Goal: Information Seeking & Learning: Learn about a topic

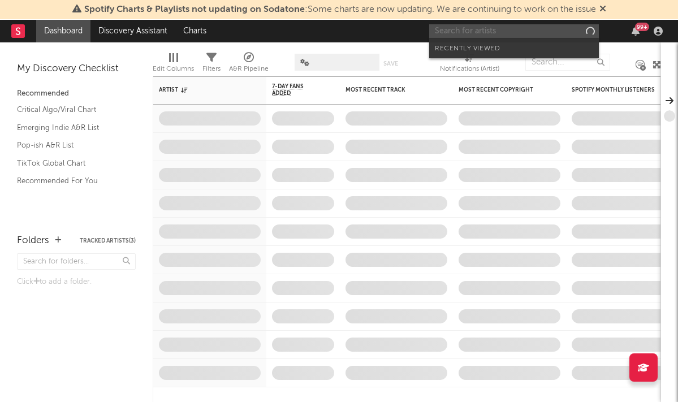
click at [510, 29] on input "text" at bounding box center [514, 31] width 170 height 14
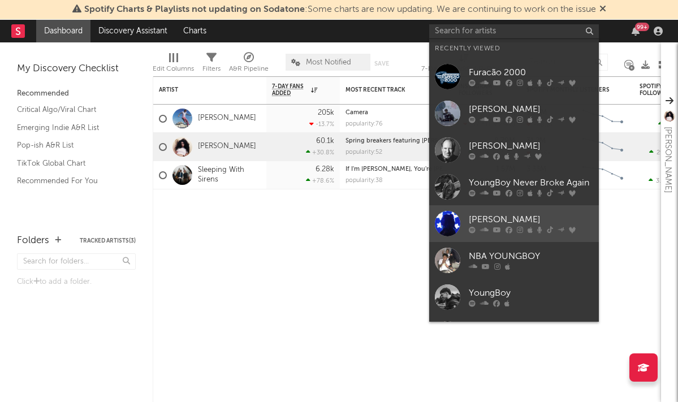
click at [482, 222] on div "[PERSON_NAME]" at bounding box center [531, 220] width 124 height 14
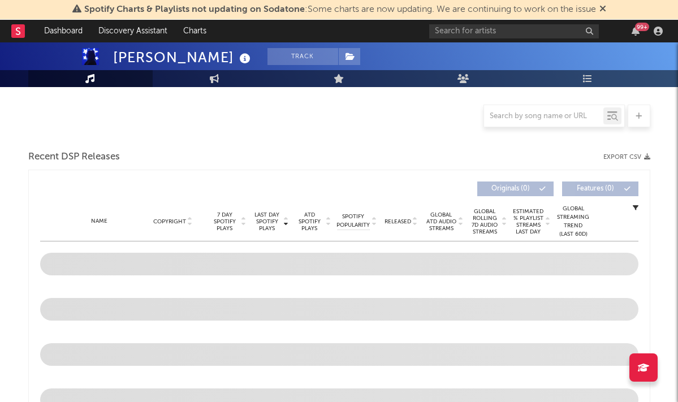
scroll to position [253, 0]
select select "6m"
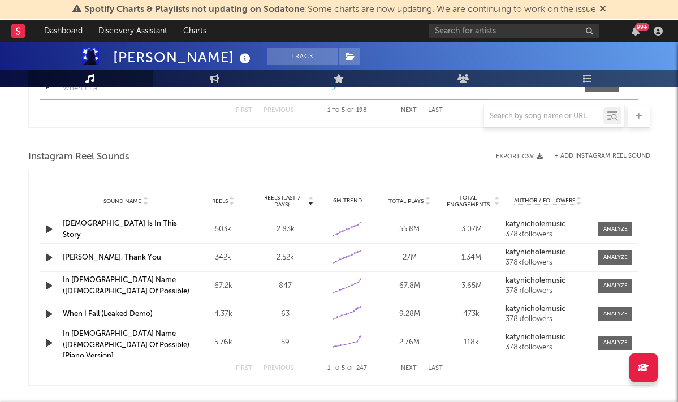
scroll to position [1028, 0]
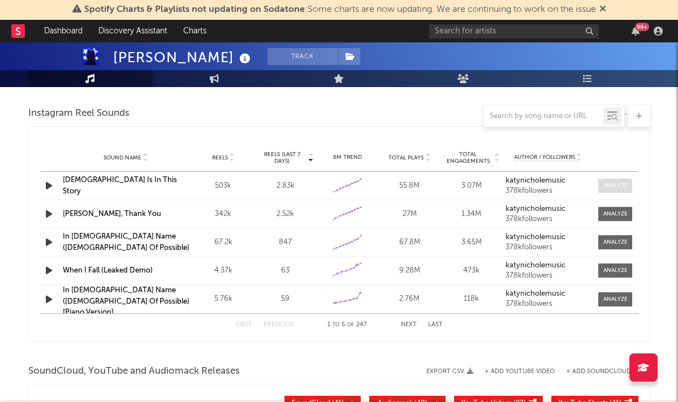
click at [613, 184] on div at bounding box center [615, 185] width 24 height 8
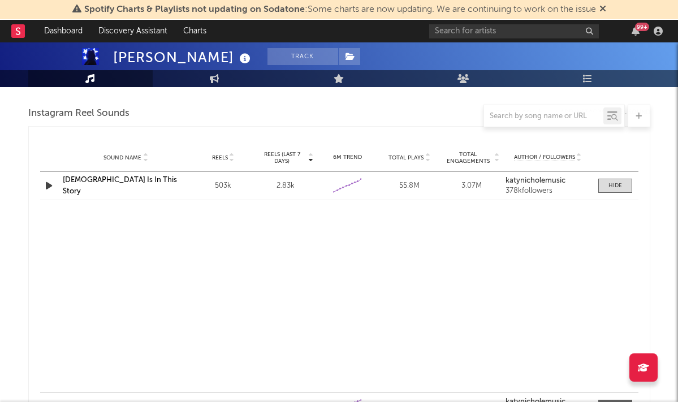
select select "6m"
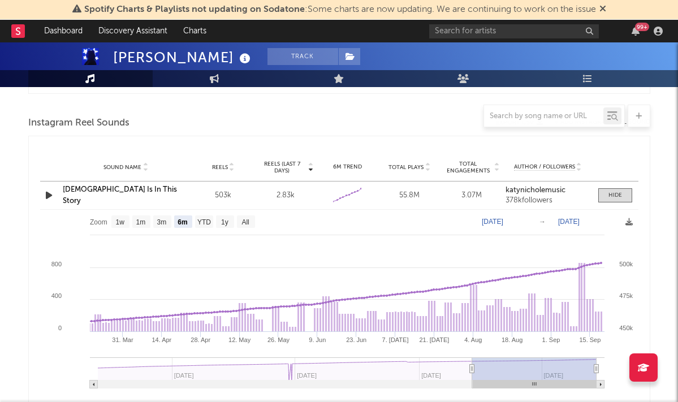
scroll to position [1018, 0]
click at [89, 194] on link "[DEMOGRAPHIC_DATA] Is In This Story" at bounding box center [120, 196] width 114 height 19
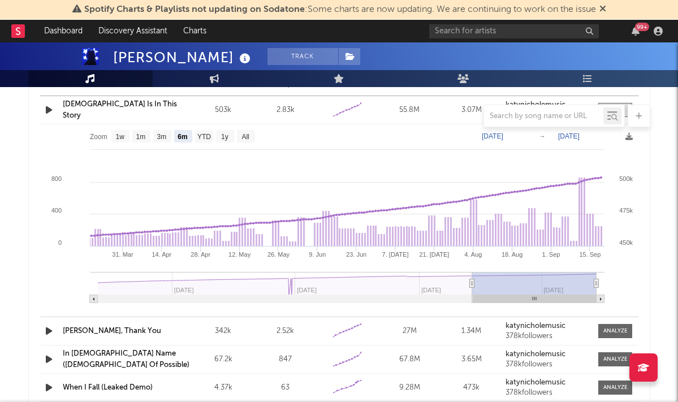
scroll to position [1047, 0]
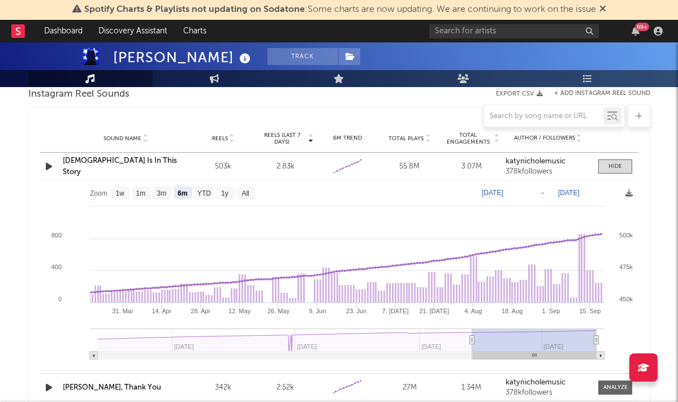
click at [49, 167] on icon "button" at bounding box center [49, 166] width 12 height 14
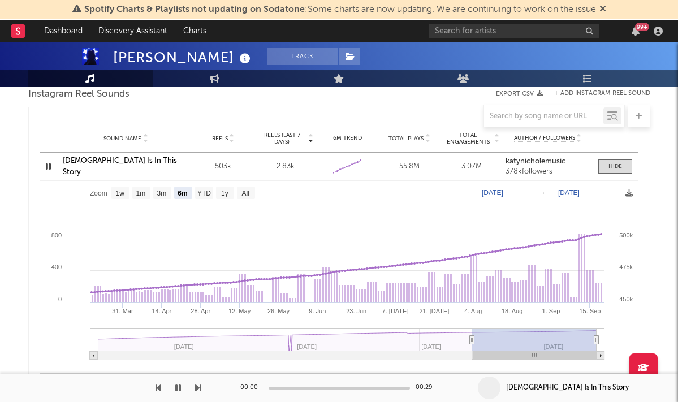
click at [49, 167] on icon "button" at bounding box center [48, 166] width 11 height 14
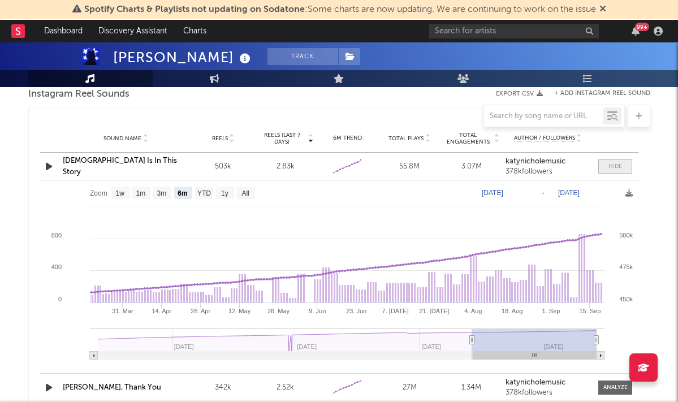
click at [616, 168] on div at bounding box center [615, 166] width 14 height 8
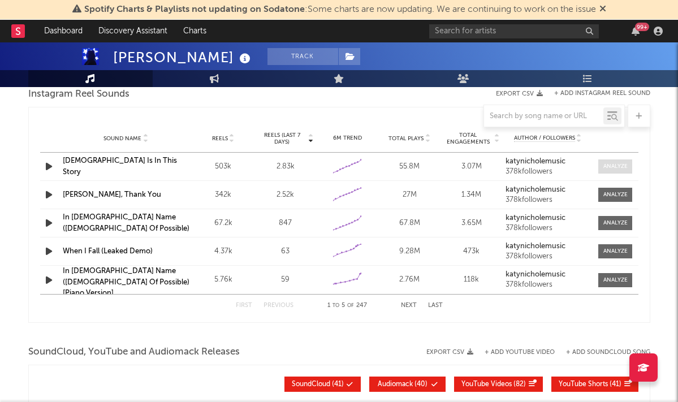
click at [623, 166] on div at bounding box center [615, 166] width 24 height 8
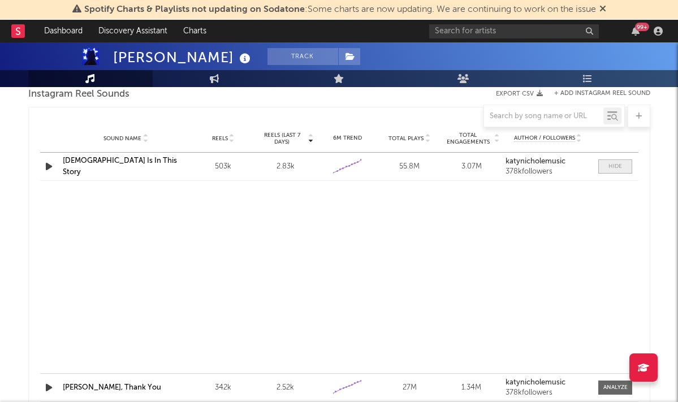
select select "6m"
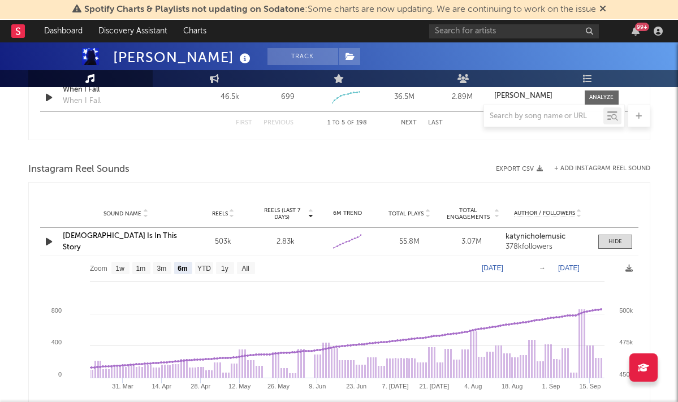
scroll to position [972, 0]
click at [225, 239] on div "503k" at bounding box center [223, 241] width 57 height 11
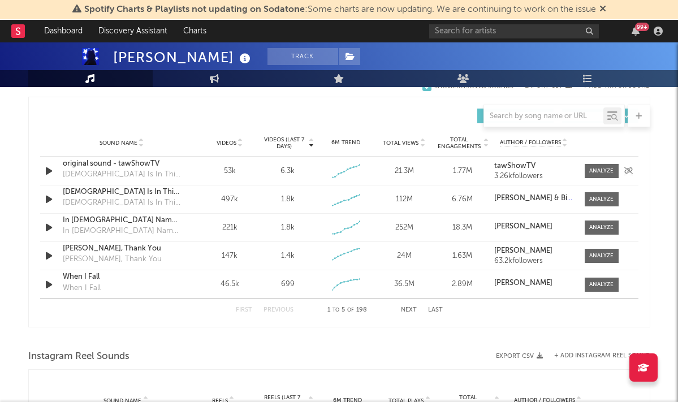
scroll to position [722, 0]
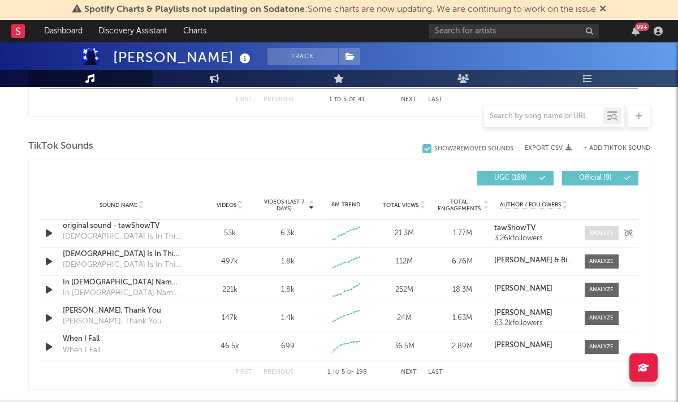
click at [604, 228] on span at bounding box center [602, 233] width 34 height 14
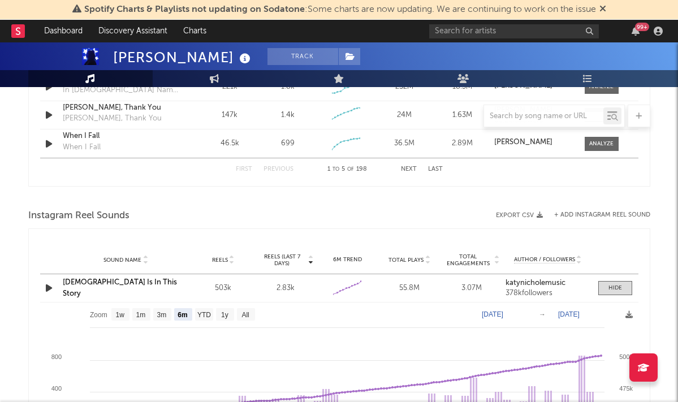
scroll to position [1235, 0]
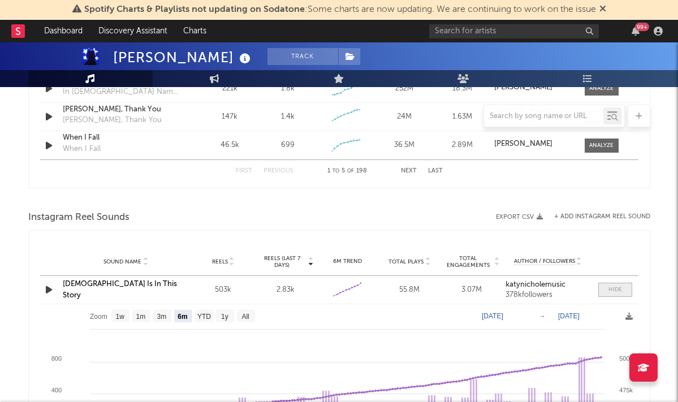
click at [607, 288] on span at bounding box center [615, 290] width 34 height 14
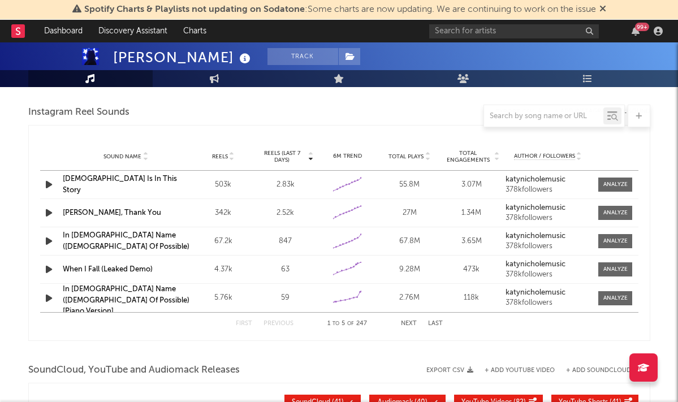
scroll to position [1344, 0]
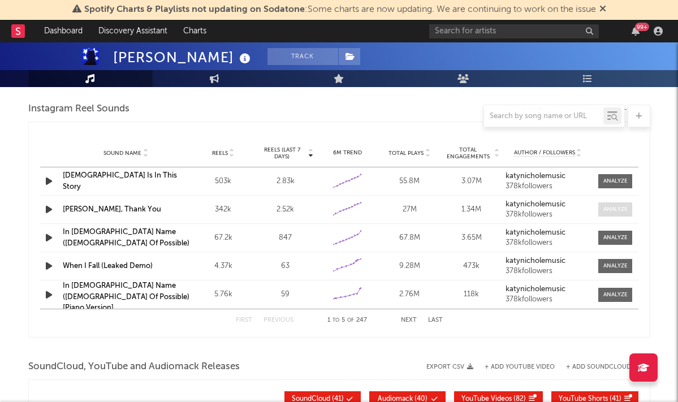
click at [609, 210] on div at bounding box center [615, 209] width 24 height 8
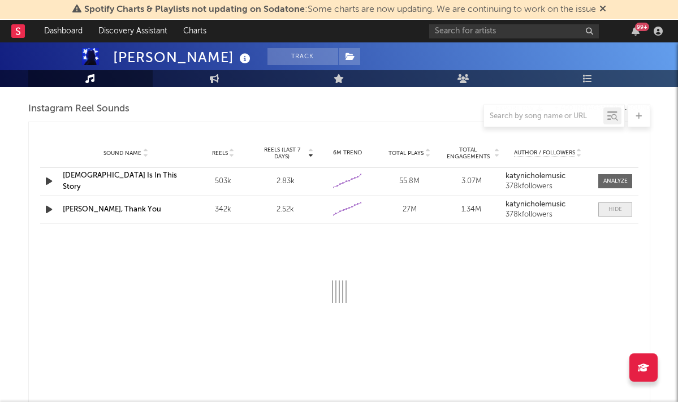
select select "6m"
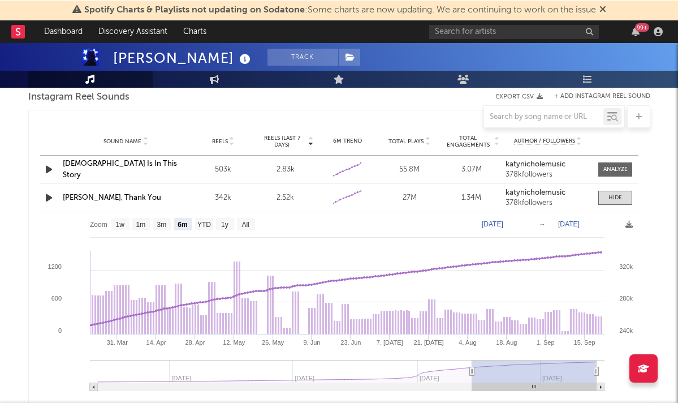
scroll to position [1353, 0]
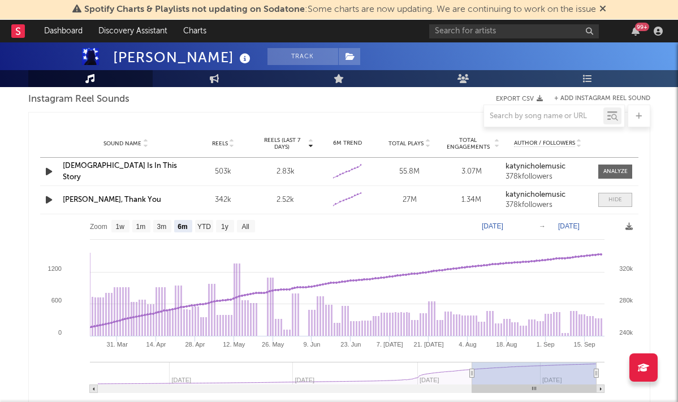
click at [617, 201] on div at bounding box center [615, 200] width 14 height 8
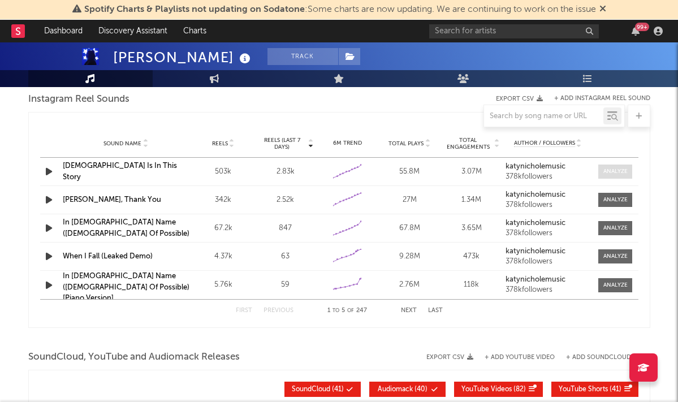
click at [611, 176] on span at bounding box center [615, 172] width 34 height 14
select select "6m"
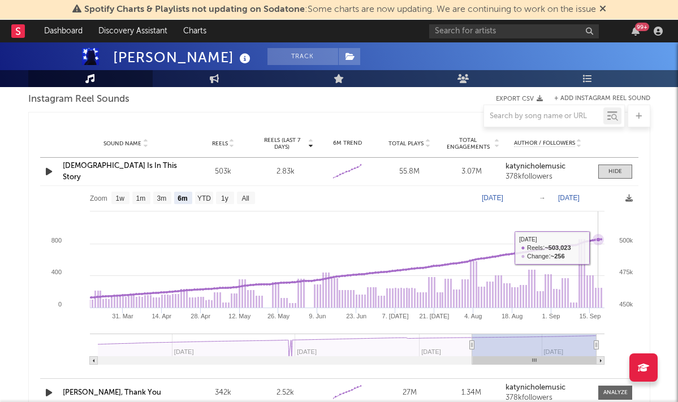
click at [599, 241] on icon at bounding box center [598, 239] width 5 height 5
click at [288, 168] on div "2.83k" at bounding box center [285, 171] width 57 height 11
click at [118, 171] on link "[DEMOGRAPHIC_DATA] Is In This Story" at bounding box center [120, 171] width 114 height 19
